Goal: Task Accomplishment & Management: Manage account settings

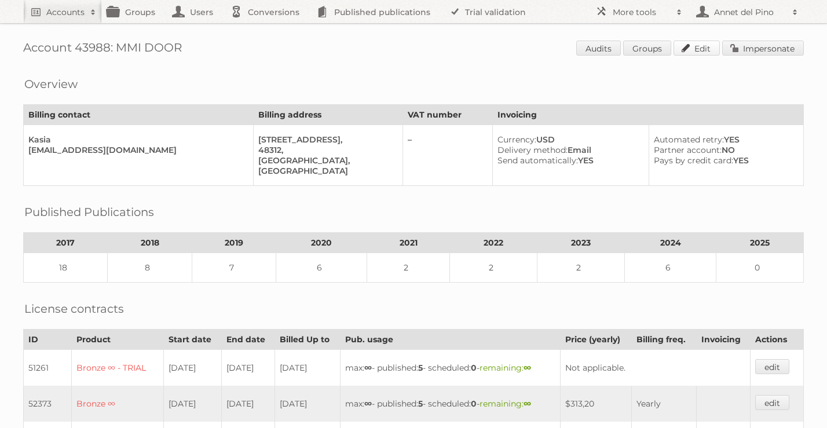
click at [694, 50] on link "Edit" at bounding box center [696, 48] width 46 height 15
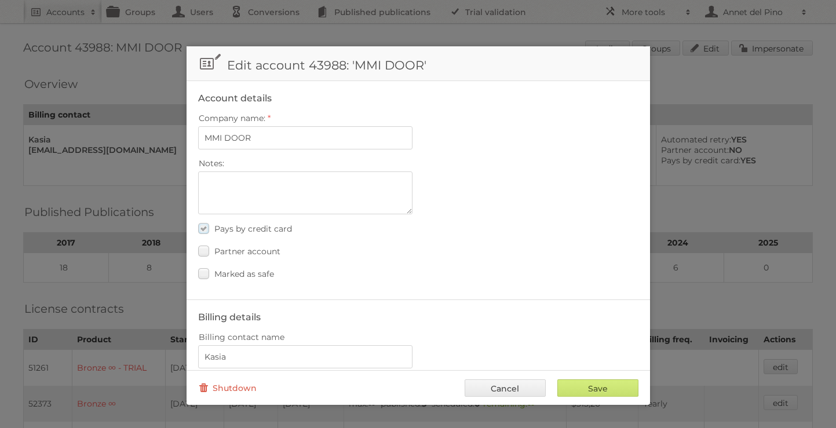
click at [257, 224] on span "Pays by credit card" at bounding box center [253, 229] width 78 height 10
click at [0, 0] on input "Pays by credit card" at bounding box center [0, 0] width 0 height 0
click at [274, 196] on textarea "Notes:" at bounding box center [305, 192] width 214 height 43
paste textarea "The customer has requested to pay by bank transfer."
click at [203, 178] on textarea "The customer has requested to pay by bank transfer." at bounding box center [305, 192] width 214 height 43
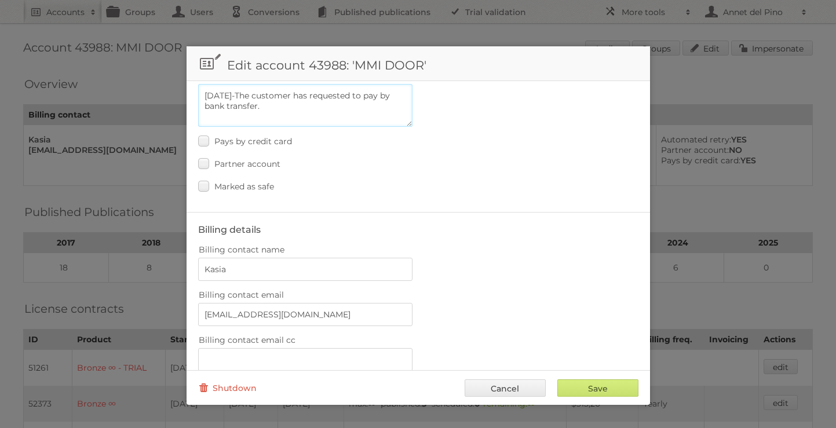
scroll to position [91, 0]
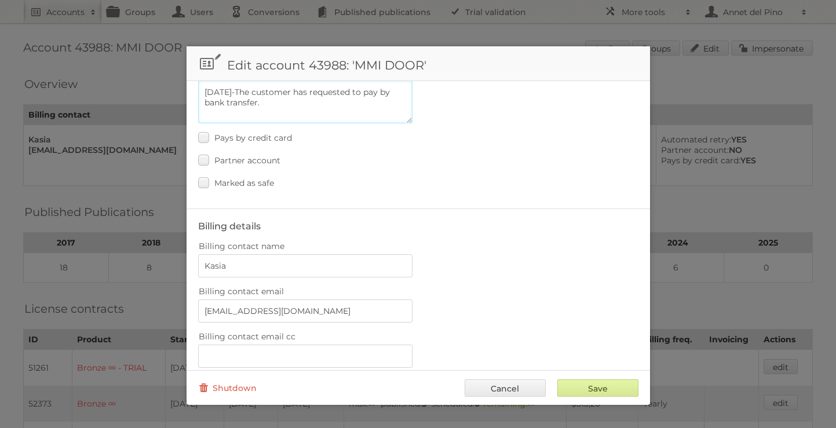
type textarea "[DATE]-The customer has requested to pay by bank transfer."
click at [599, 390] on input "Save" at bounding box center [597, 387] width 81 height 17
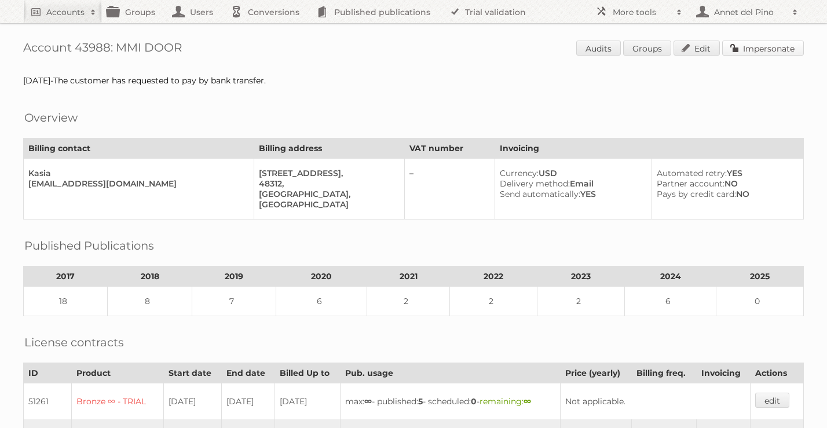
click at [757, 50] on link "Impersonate" at bounding box center [763, 48] width 82 height 15
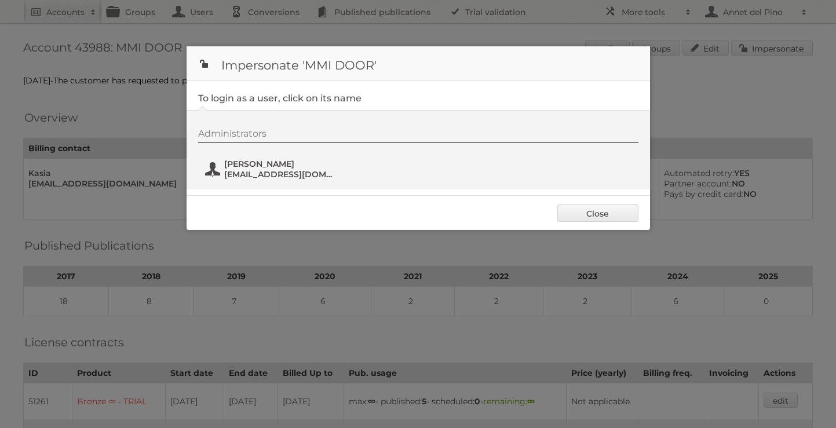
click at [296, 171] on span "vnarayan@jeldwen.com" at bounding box center [280, 174] width 112 height 10
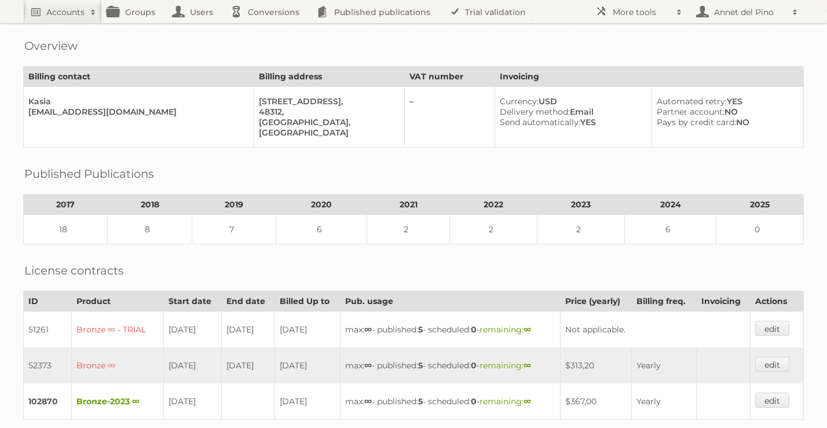
scroll to position [200, 0]
